Goal: Obtain resource: Obtain resource

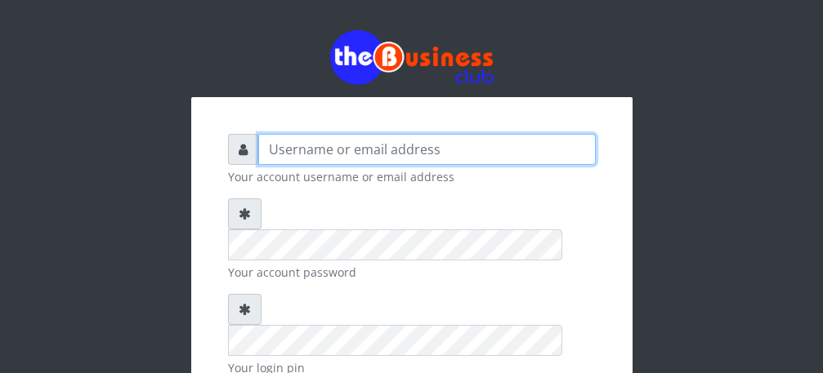
click at [394, 154] on input "text" at bounding box center [427, 149] width 338 height 31
type input "[PERSON_NAME]"
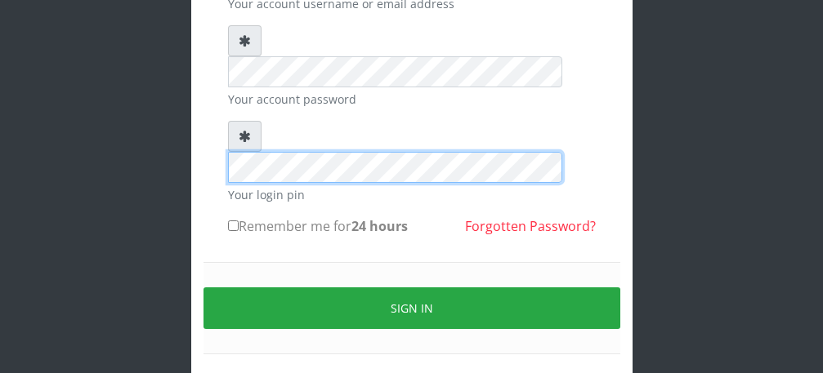
scroll to position [181, 0]
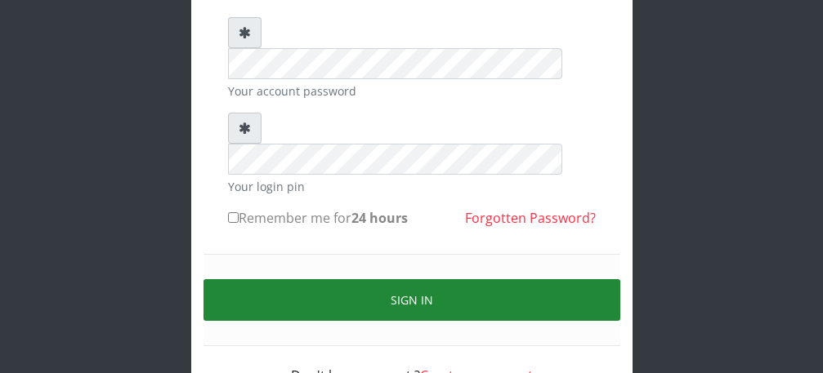
click at [463, 280] on button "Sign in" at bounding box center [412, 301] width 417 height 42
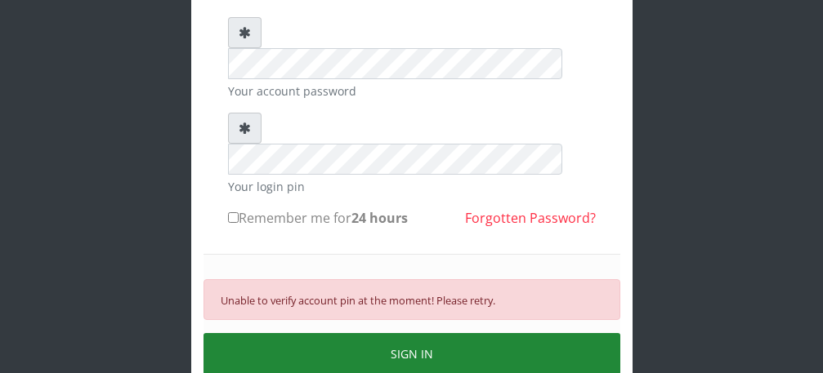
click at [388, 333] on button "SIGN IN" at bounding box center [412, 354] width 417 height 42
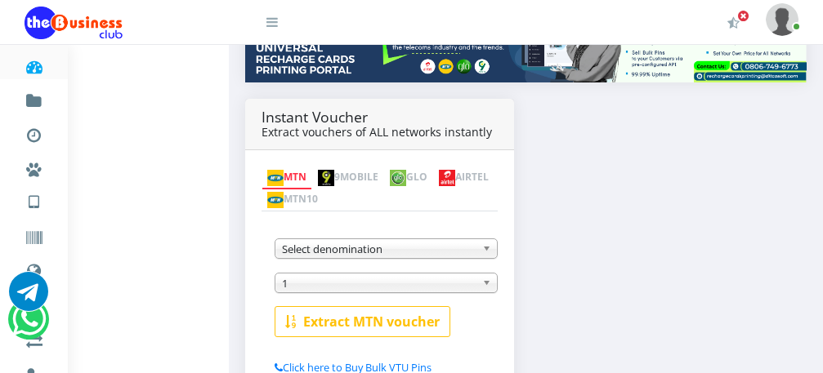
scroll to position [240, 0]
click at [279, 170] on img at bounding box center [275, 178] width 16 height 16
click at [369, 239] on span "Select denomination" at bounding box center [379, 249] width 194 height 20
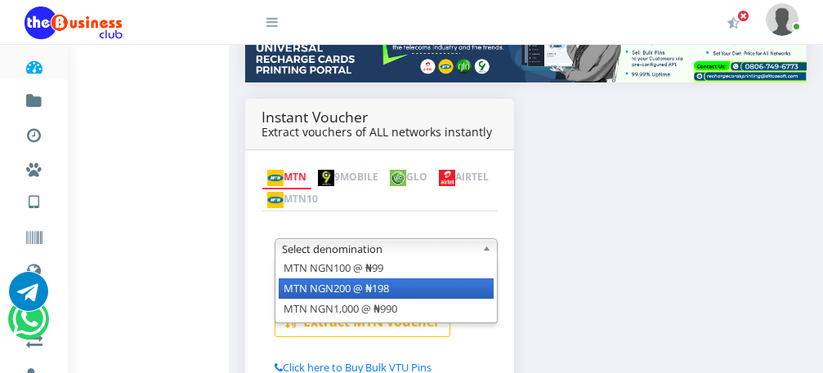
click at [369, 279] on li "MTN NGN200 @ ₦198" at bounding box center [386, 289] width 215 height 20
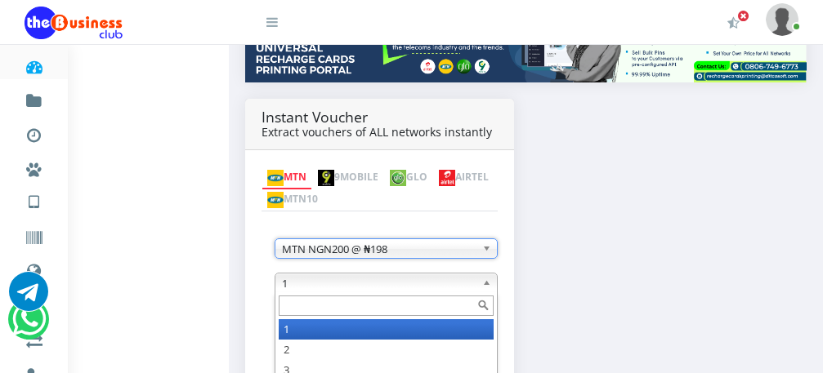
click at [488, 274] on b at bounding box center [489, 283] width 15 height 19
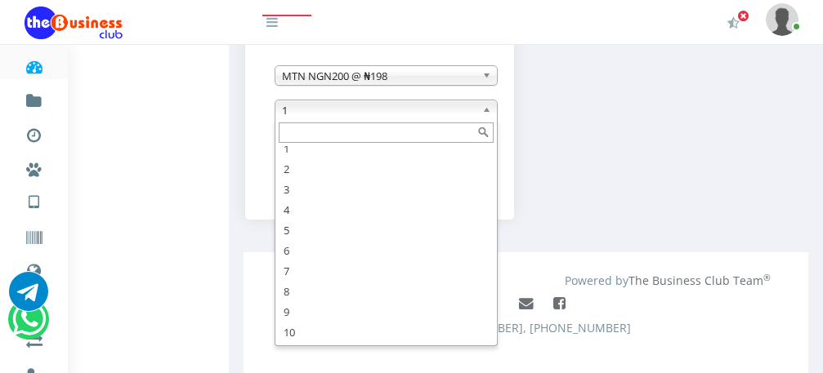
scroll to position [49, 0]
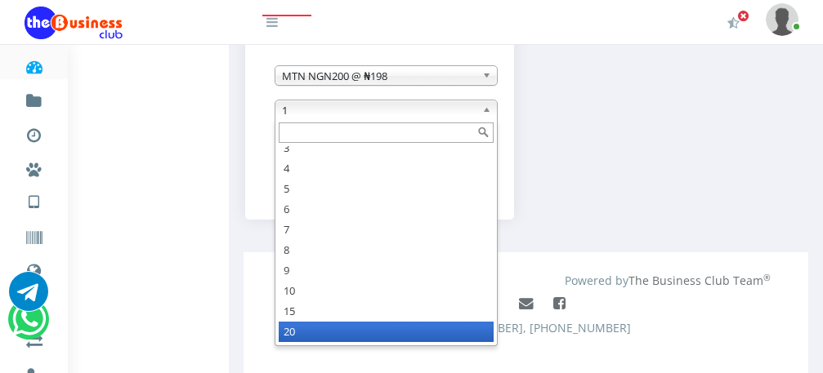
click at [322, 322] on li "20" at bounding box center [386, 332] width 215 height 20
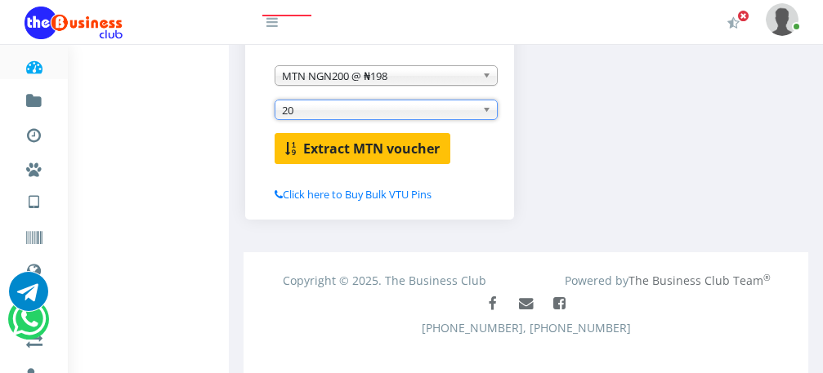
click at [351, 140] on b "Extract MTN voucher" at bounding box center [371, 149] width 136 height 18
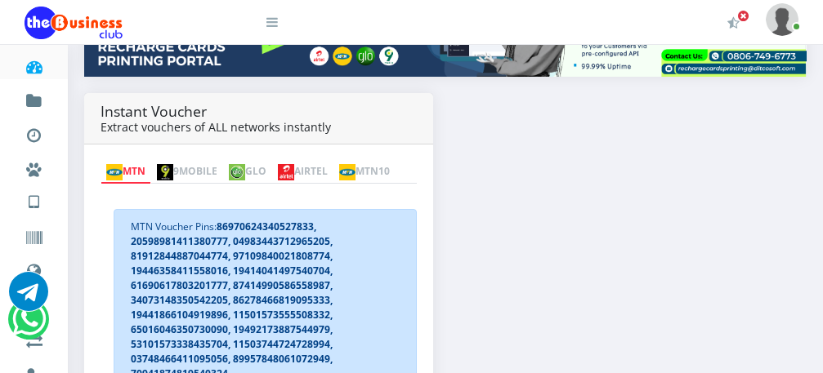
scroll to position [250, 0]
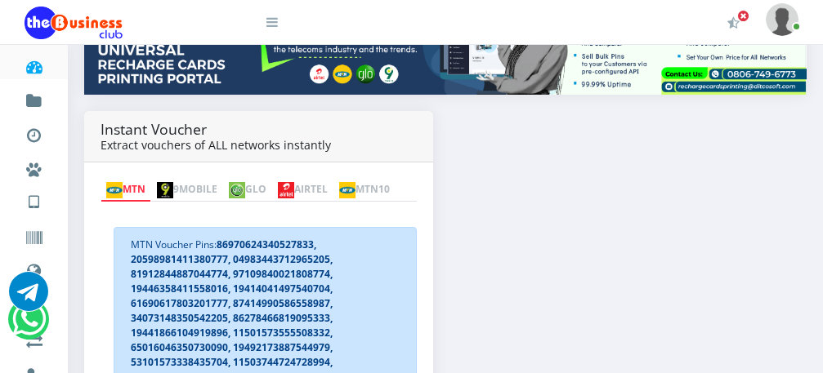
click at [146, 179] on link "MTN" at bounding box center [126, 190] width 51 height 23
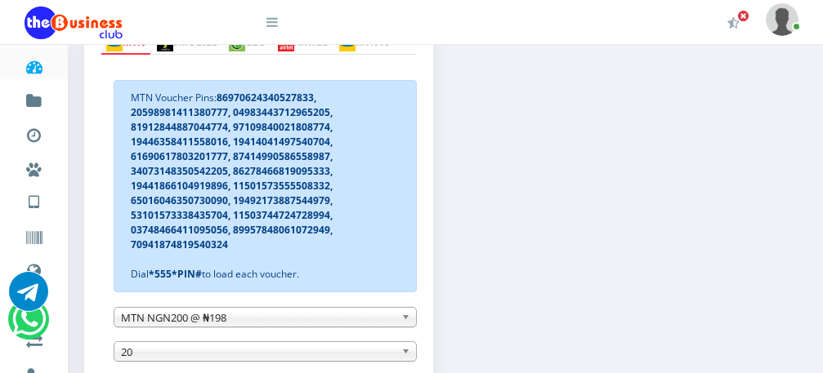
scroll to position [422, 0]
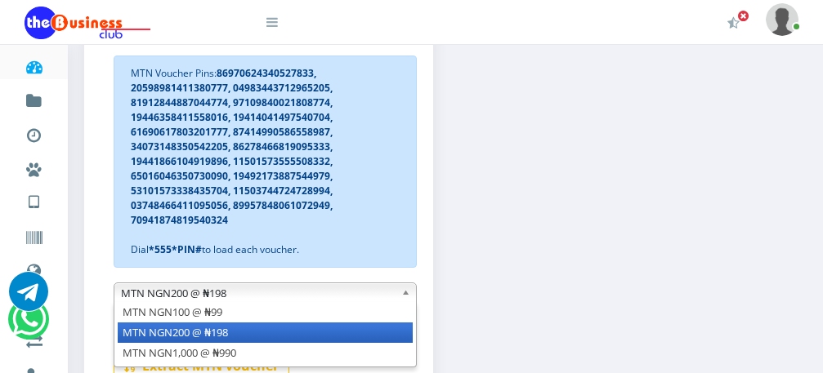
click at [405, 297] on b at bounding box center [408, 293] width 15 height 19
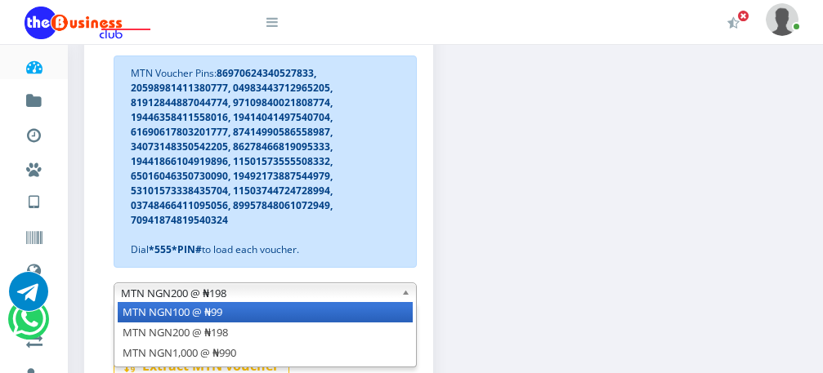
click at [348, 320] on li "MTN NGN100 @ ₦99" at bounding box center [265, 312] width 295 height 20
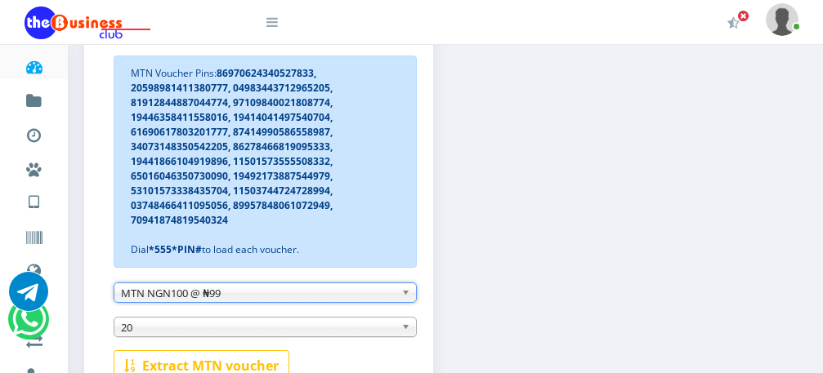
click at [202, 328] on span "20" at bounding box center [258, 328] width 274 height 20
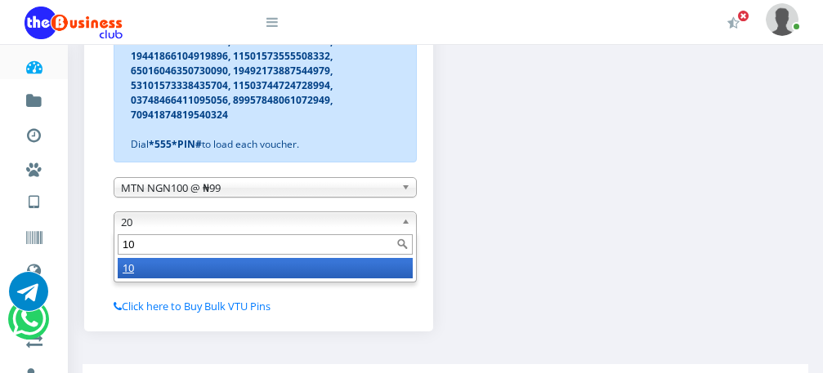
scroll to position [530, 0]
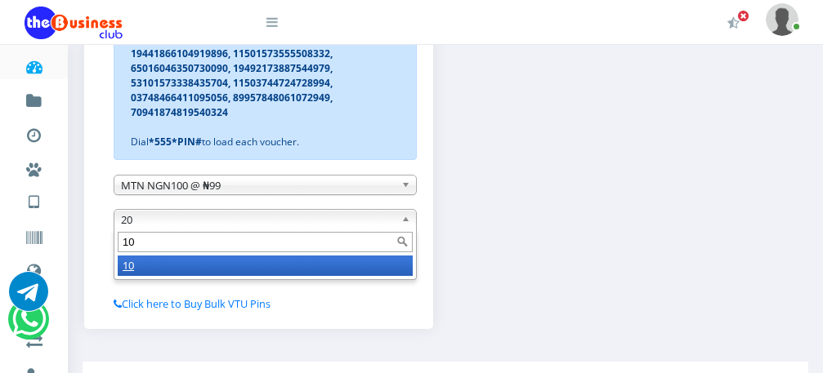
type input "10"
click at [348, 268] on li "10" at bounding box center [265, 266] width 295 height 20
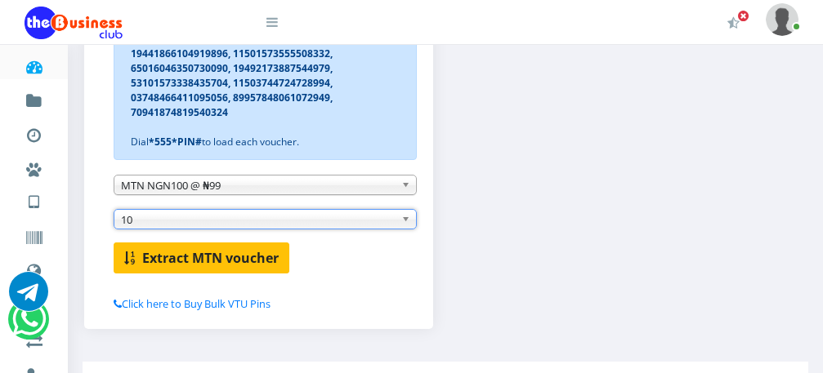
click at [244, 259] on b "Extract MTN voucher" at bounding box center [210, 258] width 136 height 18
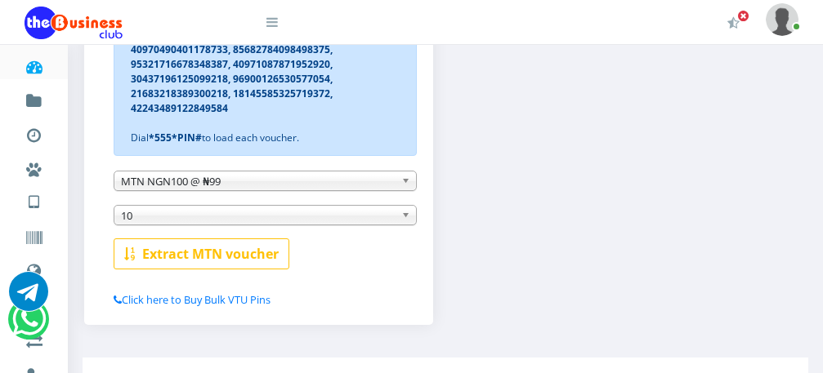
scroll to position [506, 0]
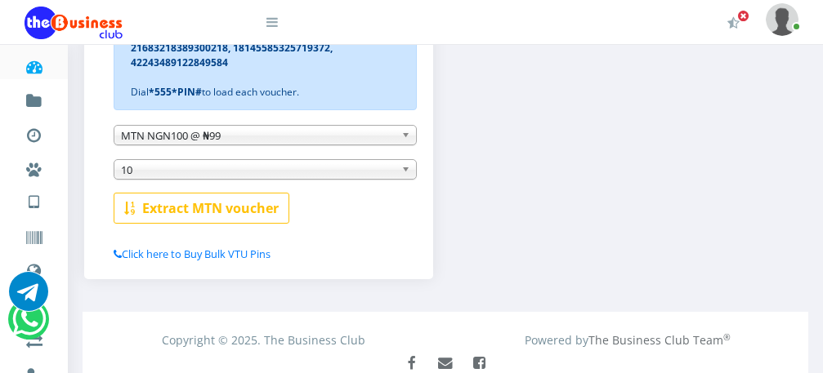
click at [405, 145] on b at bounding box center [408, 135] width 15 height 19
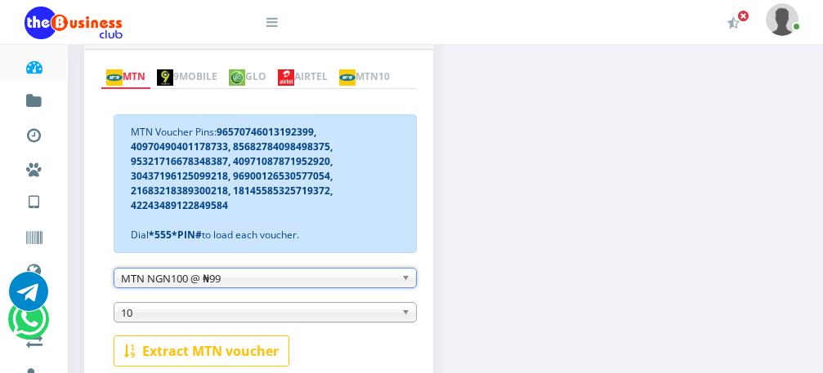
scroll to position [360, 0]
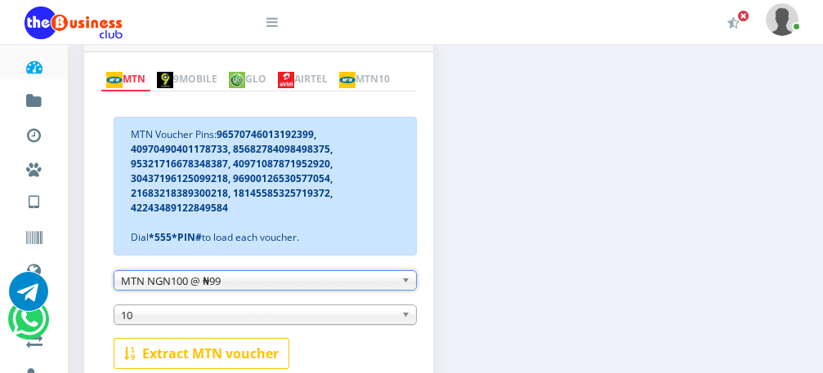
click at [294, 72] on img at bounding box center [286, 80] width 16 height 16
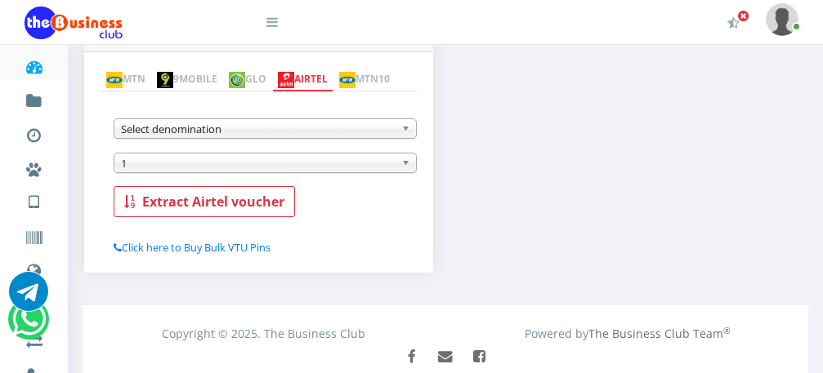
click at [403, 136] on b at bounding box center [408, 128] width 15 height 19
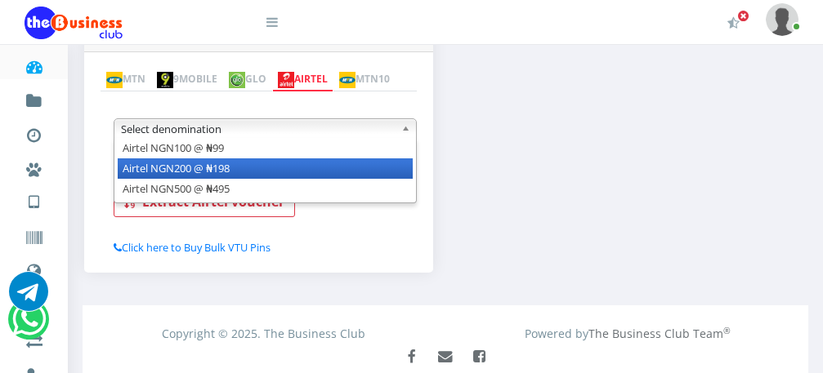
click at [379, 173] on li "Airtel NGN200 @ ₦198" at bounding box center [265, 169] width 295 height 20
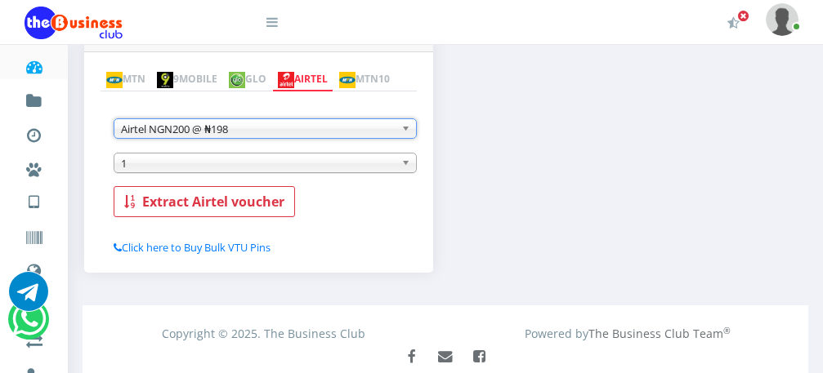
click at [406, 164] on b at bounding box center [408, 163] width 15 height 19
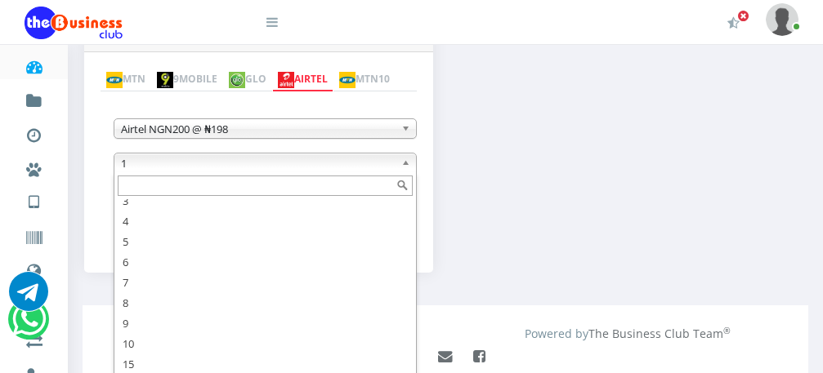
scroll to position [436, 0]
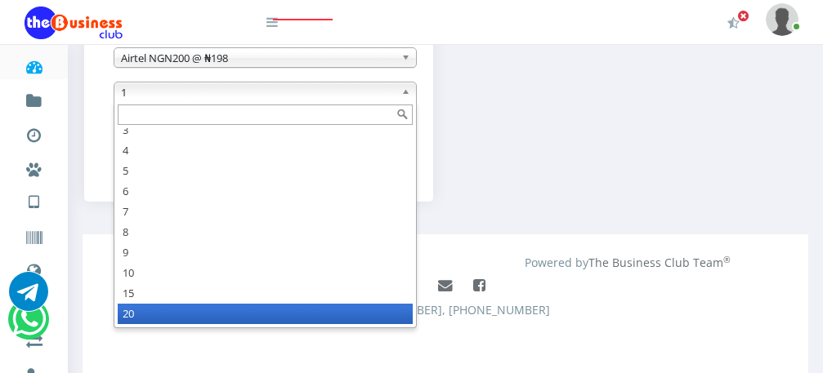
click at [275, 310] on li "20" at bounding box center [265, 314] width 295 height 20
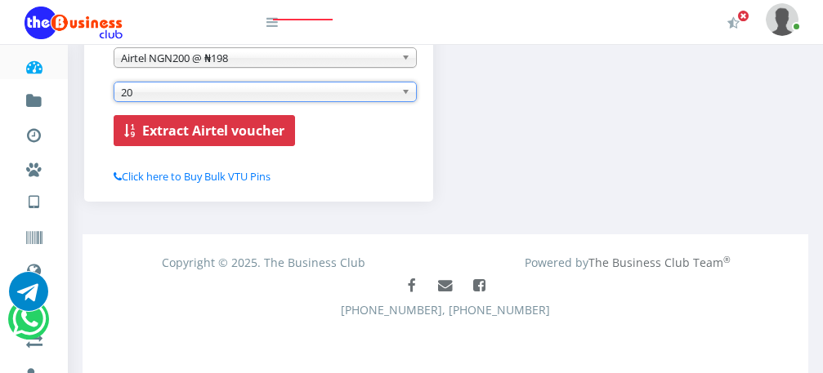
click at [199, 129] on b "Extract Airtel voucher" at bounding box center [213, 131] width 142 height 18
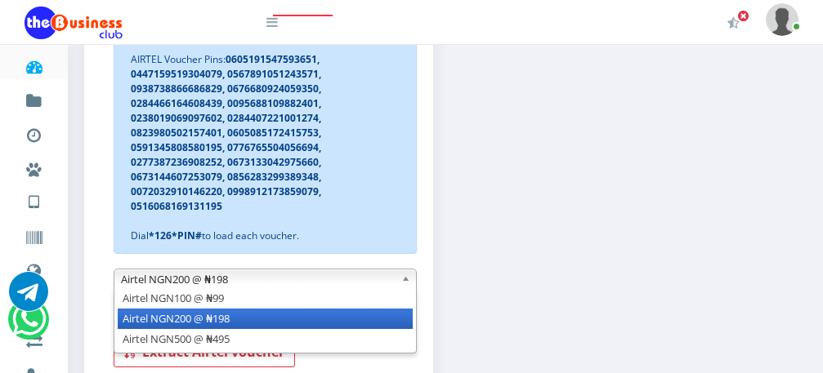
click at [406, 280] on b at bounding box center [408, 279] width 15 height 19
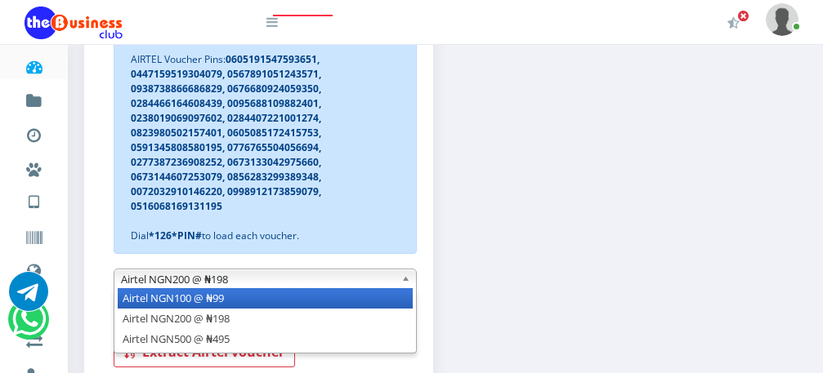
click at [378, 300] on li "Airtel NGN100 @ ₦99" at bounding box center [265, 298] width 295 height 20
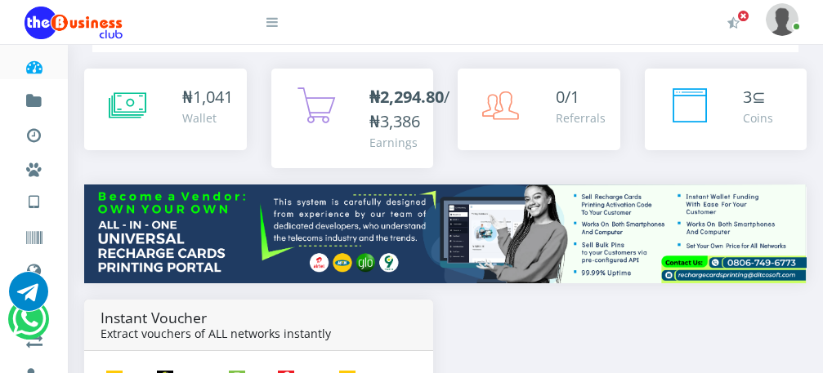
scroll to position [15, 0]
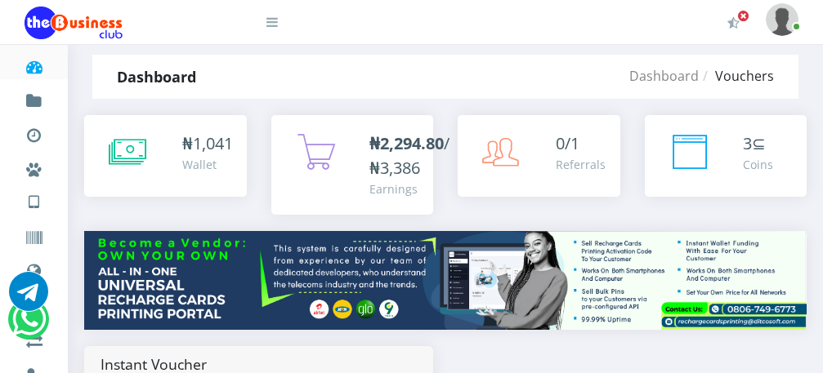
drag, startPoint x: 534, startPoint y: 73, endPoint x: 457, endPoint y: 63, distance: 78.3
click at [457, 63] on div "Dashboard Vouchers" at bounding box center [563, 77] width 471 height 44
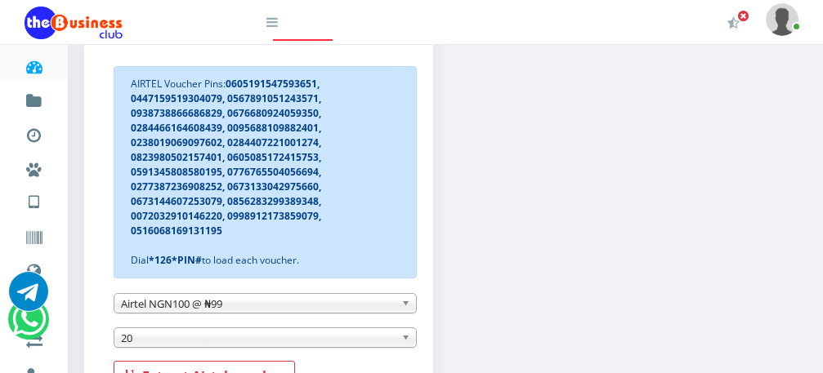
scroll to position [512, 0]
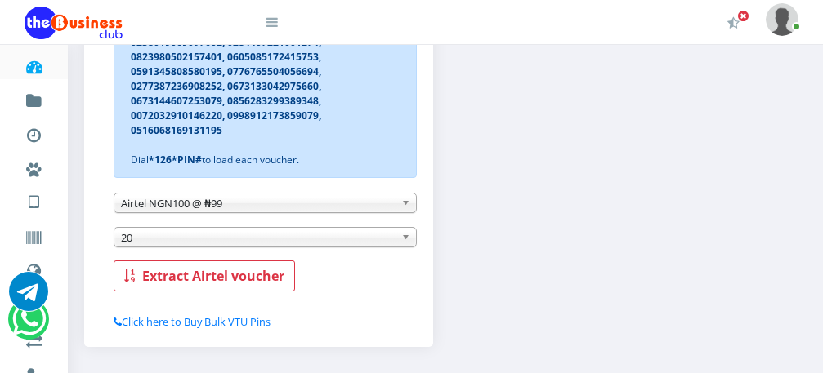
click at [349, 239] on span "20" at bounding box center [258, 238] width 274 height 20
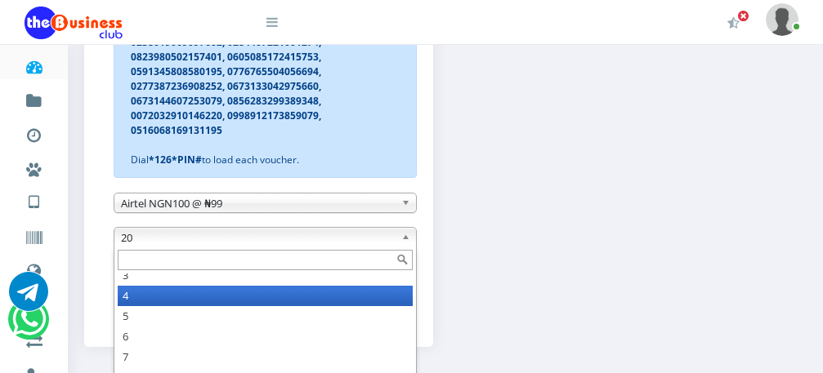
scroll to position [41, 0]
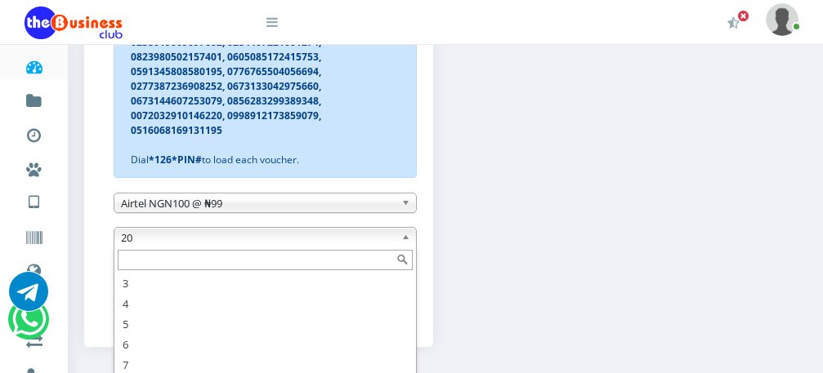
click at [369, 266] on input "text" at bounding box center [265, 260] width 295 height 20
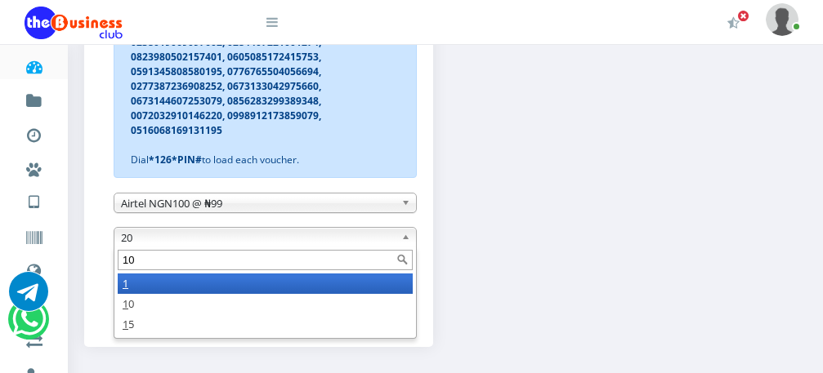
scroll to position [0, 0]
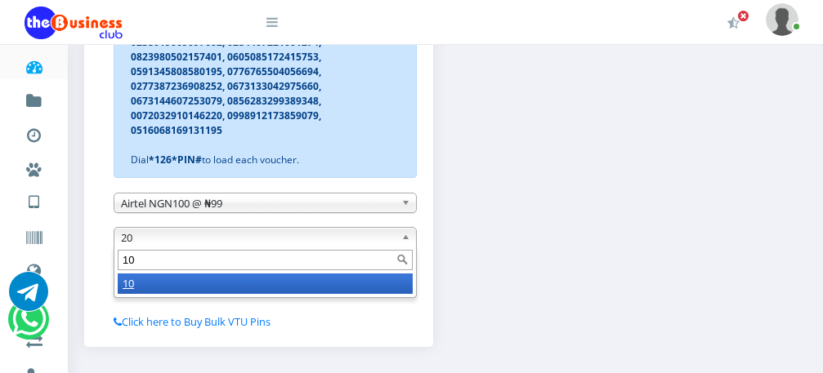
type input "10"
click at [342, 290] on li "10" at bounding box center [265, 284] width 295 height 20
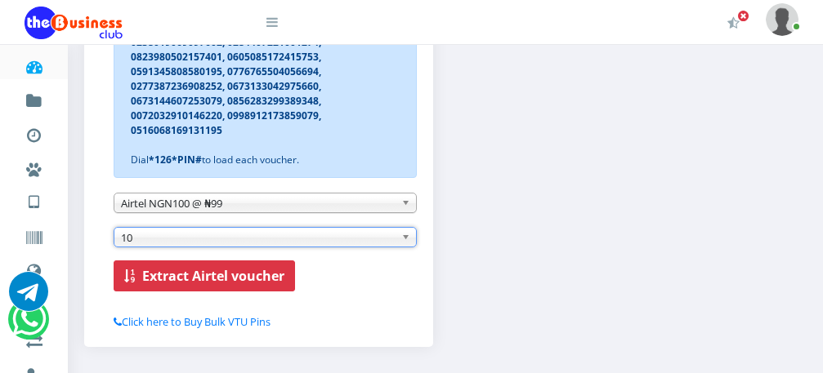
click at [237, 274] on b "Extract Airtel voucher" at bounding box center [213, 276] width 142 height 18
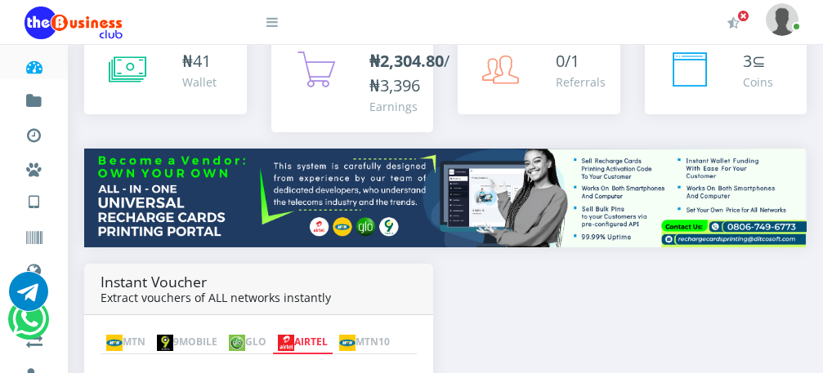
scroll to position [130, 0]
